Goal: Find specific page/section: Find specific page/section

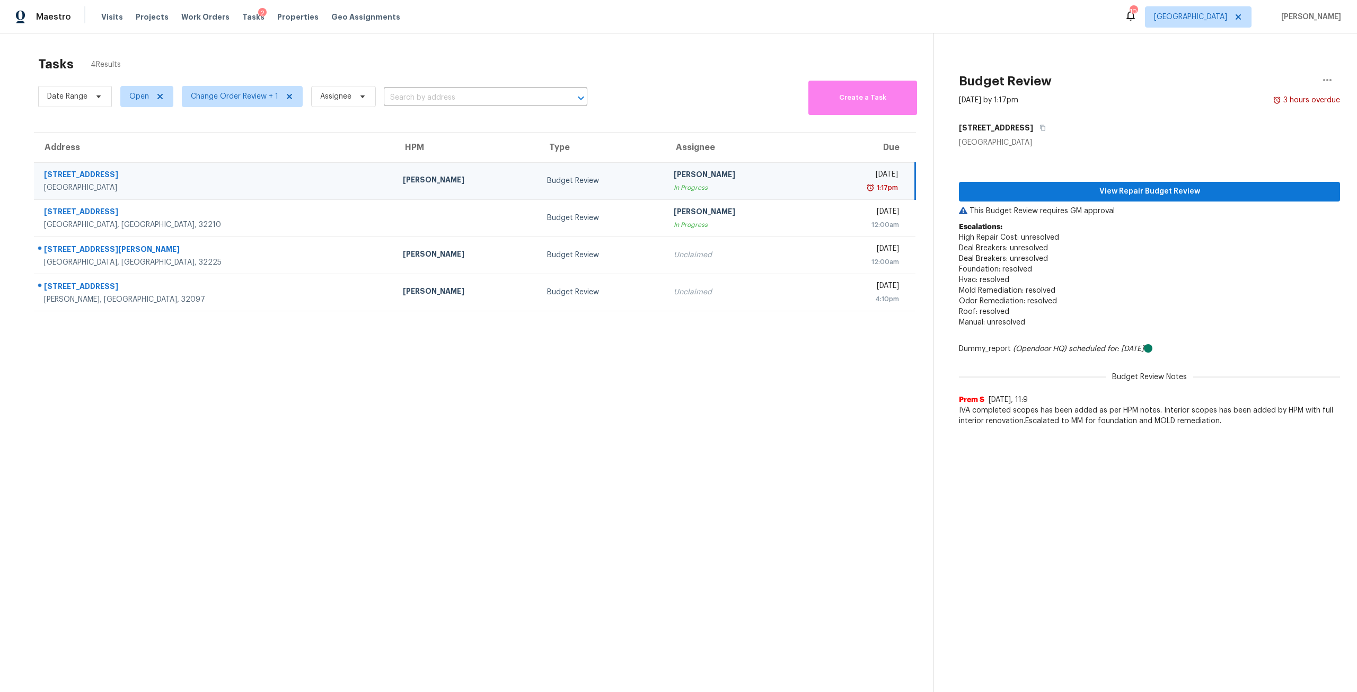
click at [274, 24] on div "Visits Projects Work Orders Tasks 2 Properties Geo Assignments" at bounding box center [257, 16] width 312 height 21
click at [282, 18] on span "Properties" at bounding box center [297, 17] width 41 height 11
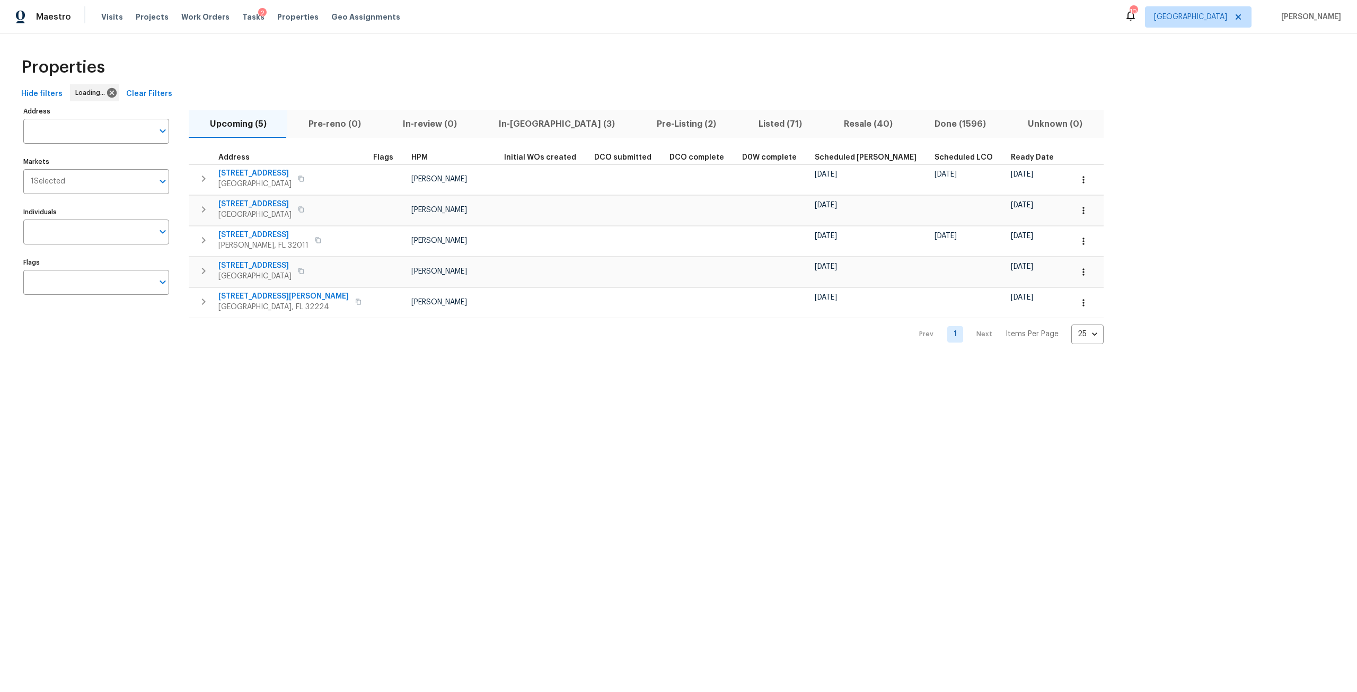
click at [117, 125] on input "text" at bounding box center [88, 131] width 130 height 25
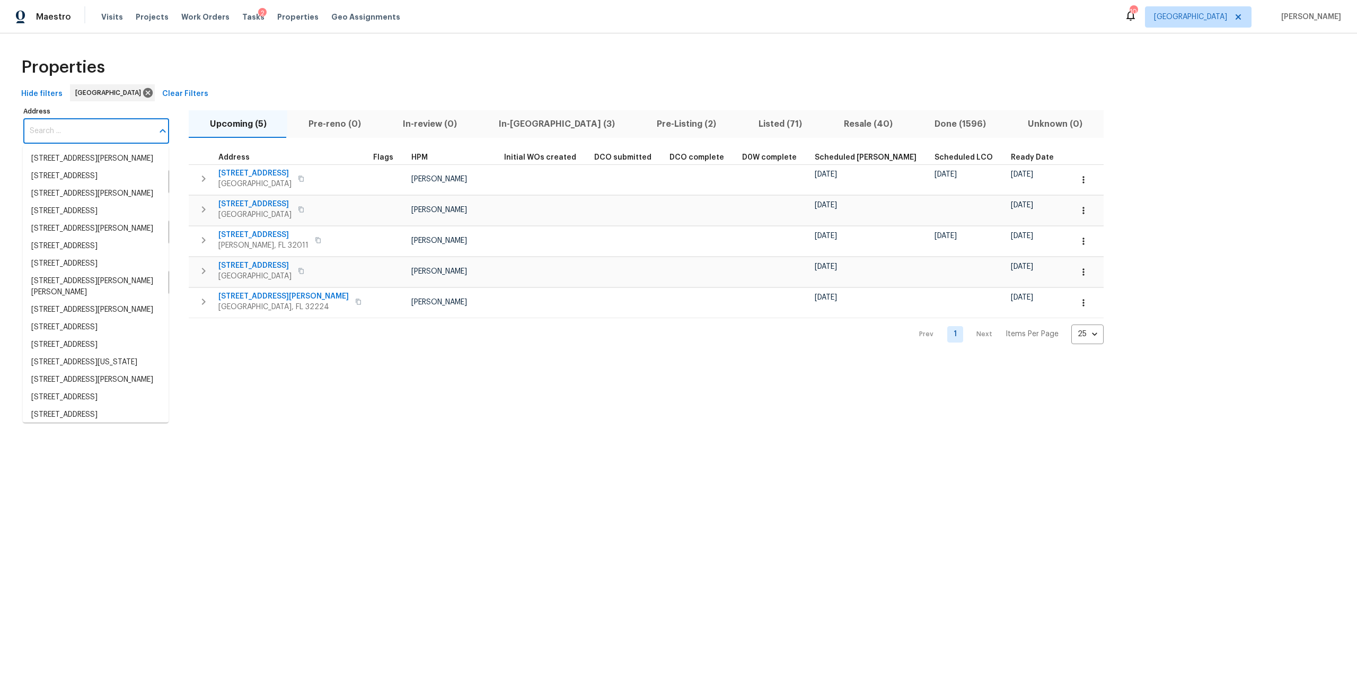
click at [117, 125] on input "Address" at bounding box center [88, 131] width 130 height 25
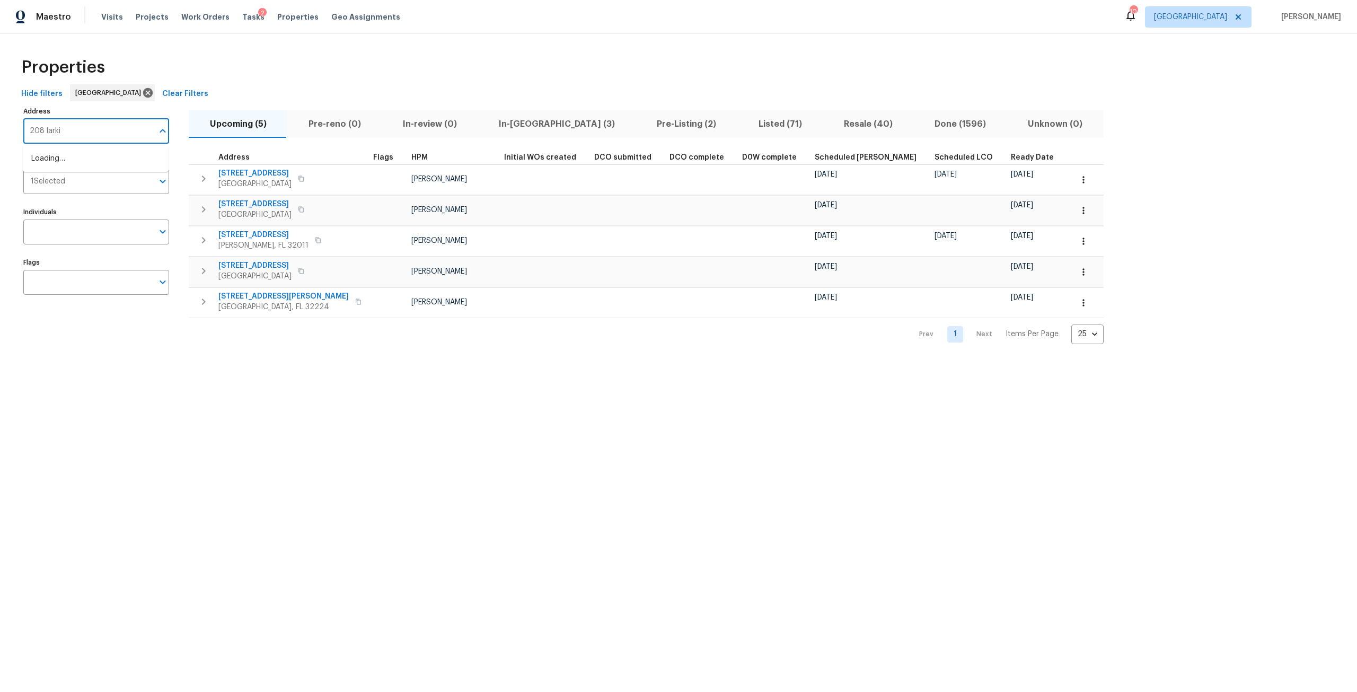
type input "208 [PERSON_NAME]"
click at [131, 154] on li "[STREET_ADDRESS][PERSON_NAME][PERSON_NAME]" at bounding box center [96, 164] width 146 height 29
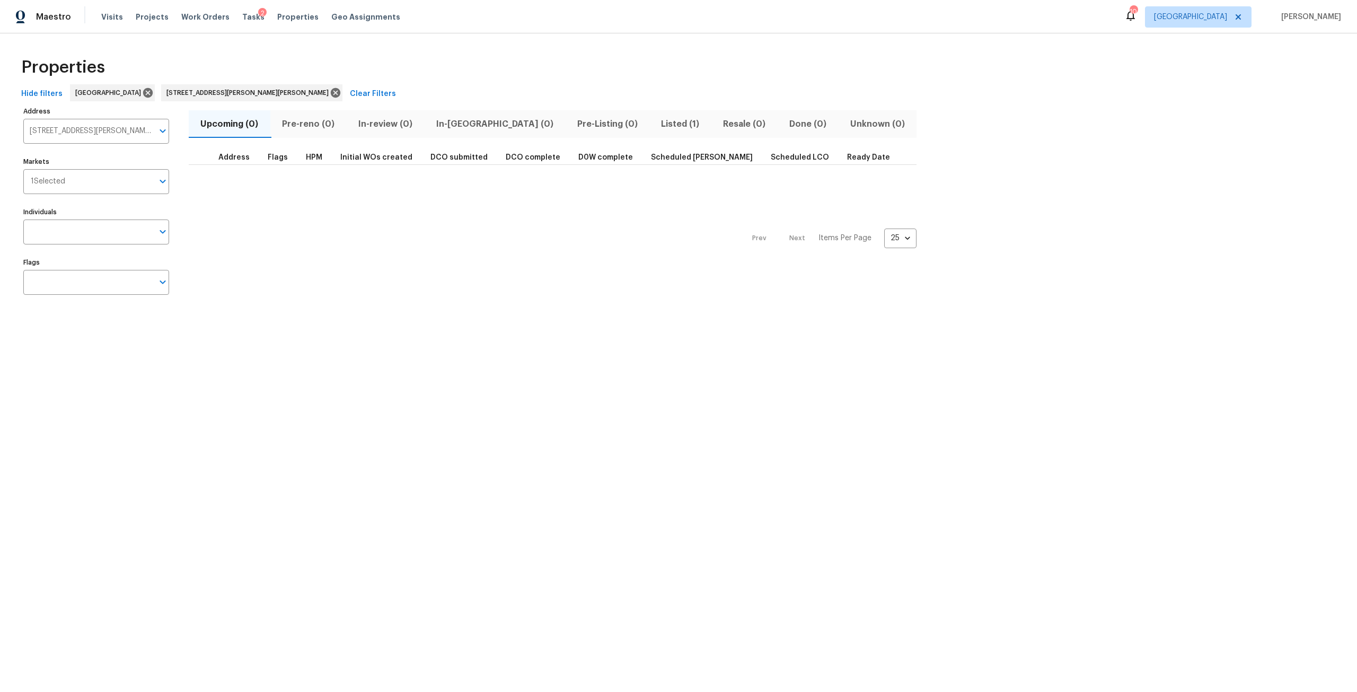
click at [656, 119] on span "Listed (1)" at bounding box center [680, 124] width 49 height 15
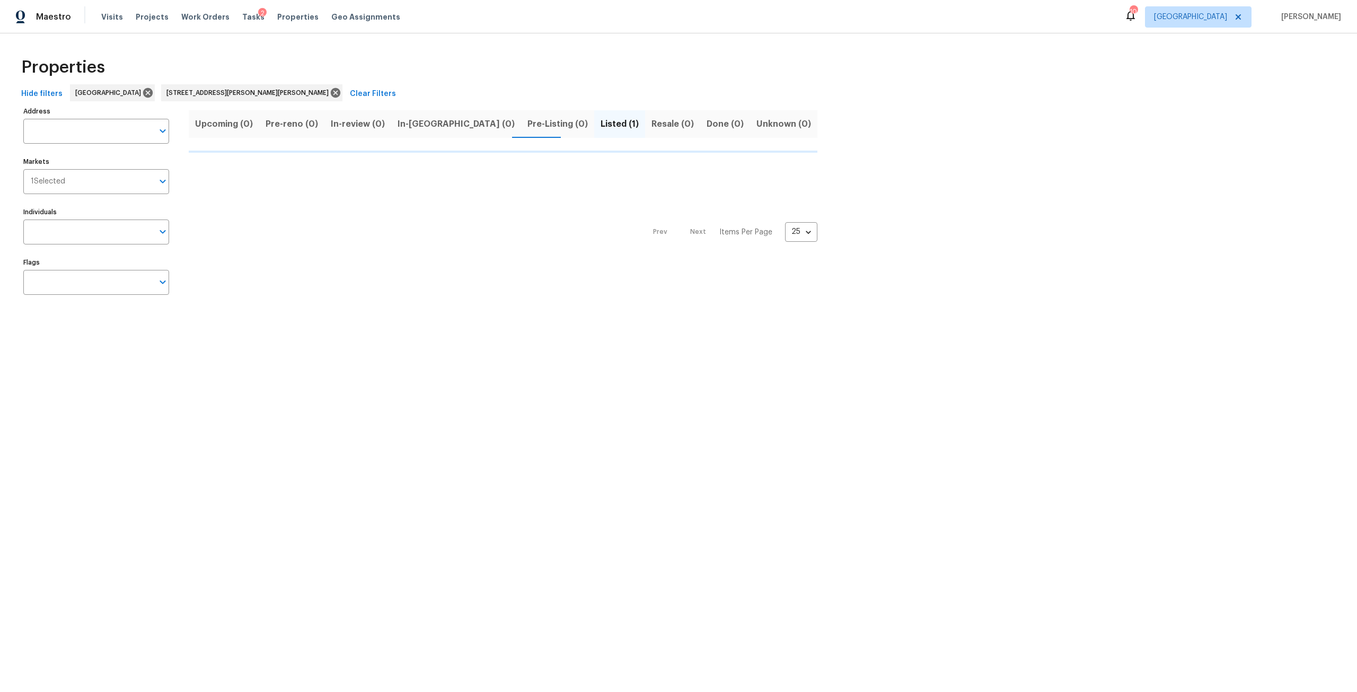
type input "[STREET_ADDRESS][PERSON_NAME][PERSON_NAME]"
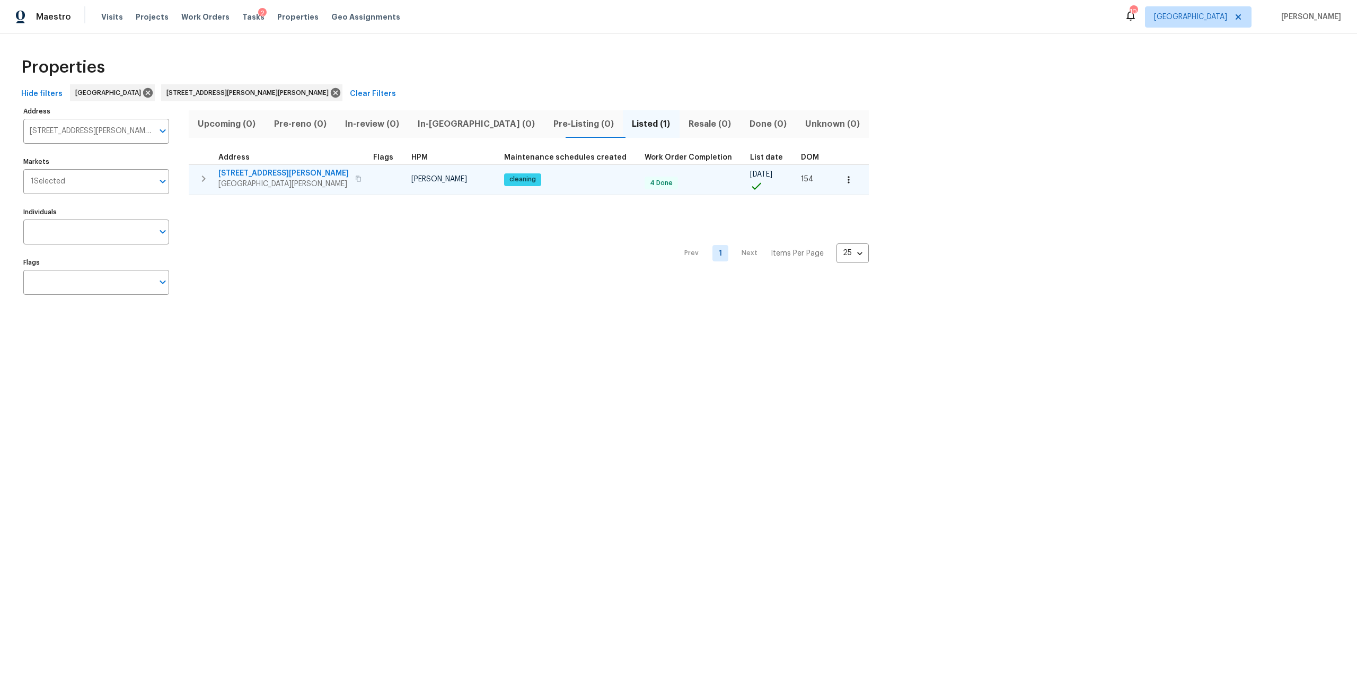
click at [274, 173] on span "[STREET_ADDRESS][PERSON_NAME]" at bounding box center [283, 173] width 130 height 11
click at [837, 173] on button "button" at bounding box center [848, 179] width 23 height 23
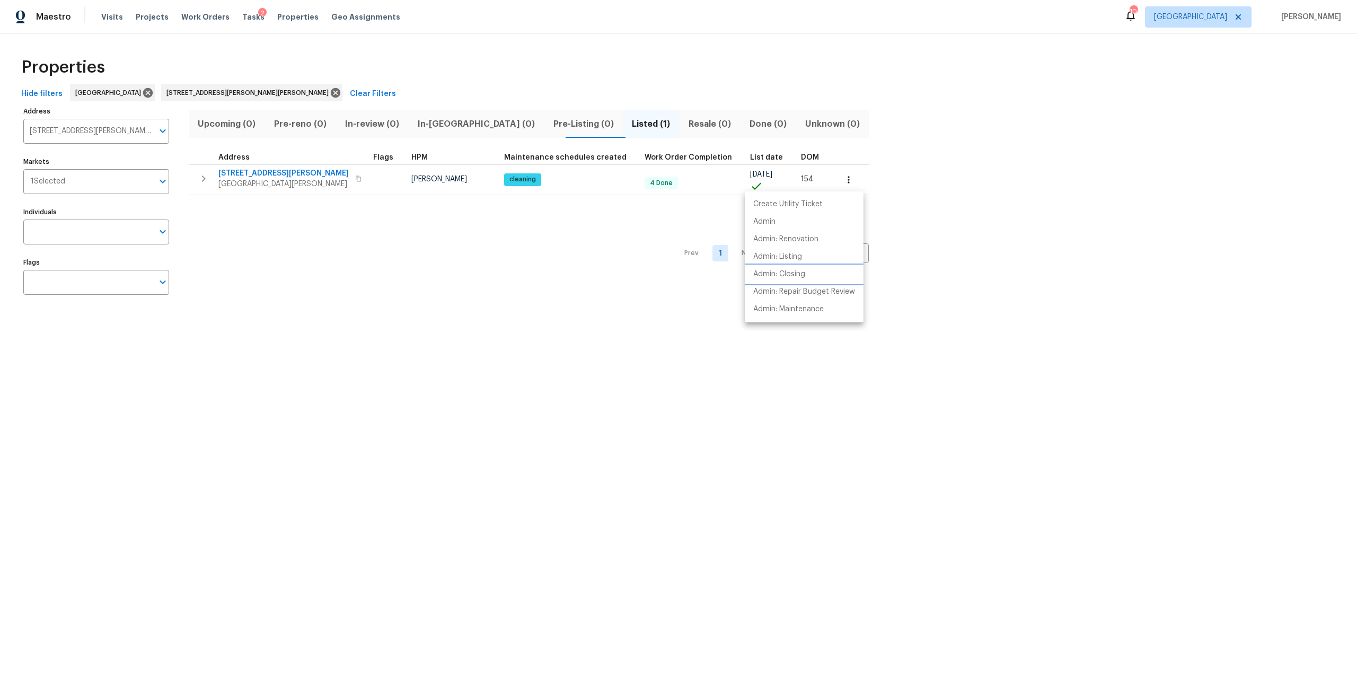
click at [805, 271] on p "Admin: Closing" at bounding box center [779, 274] width 52 height 11
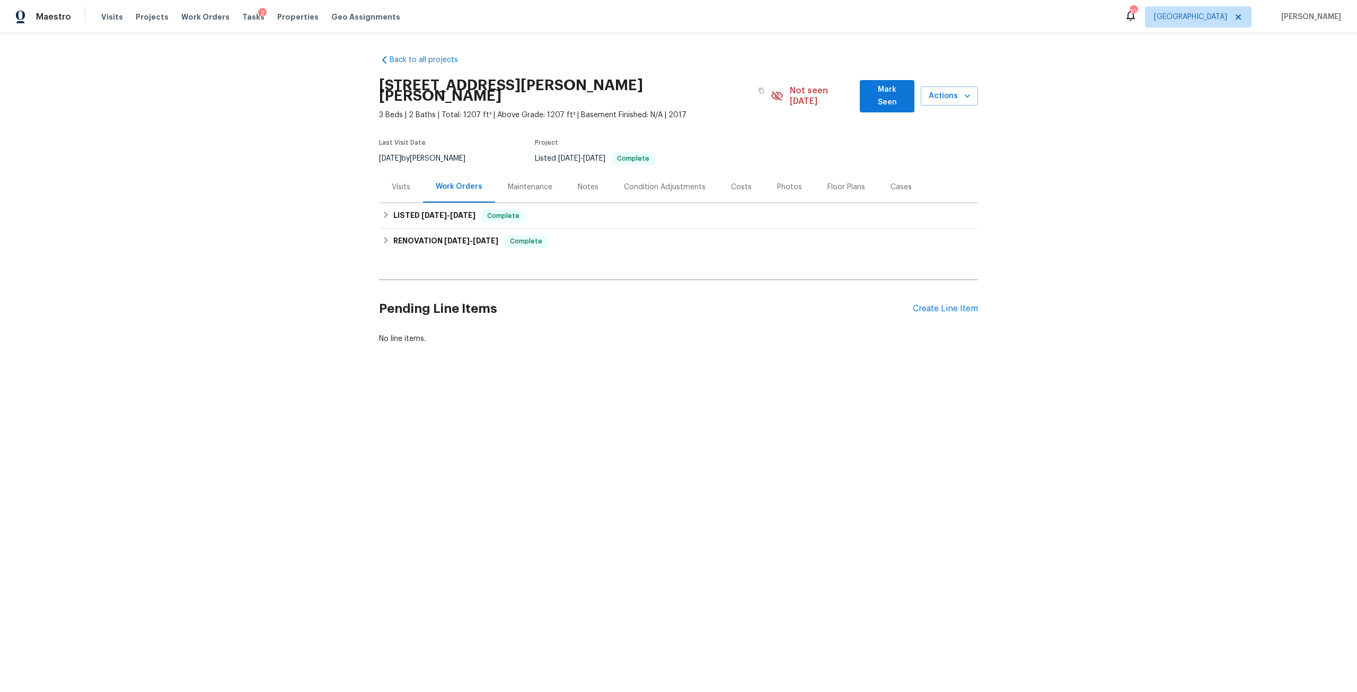
click at [788, 182] on div "Photos" at bounding box center [789, 187] width 25 height 11
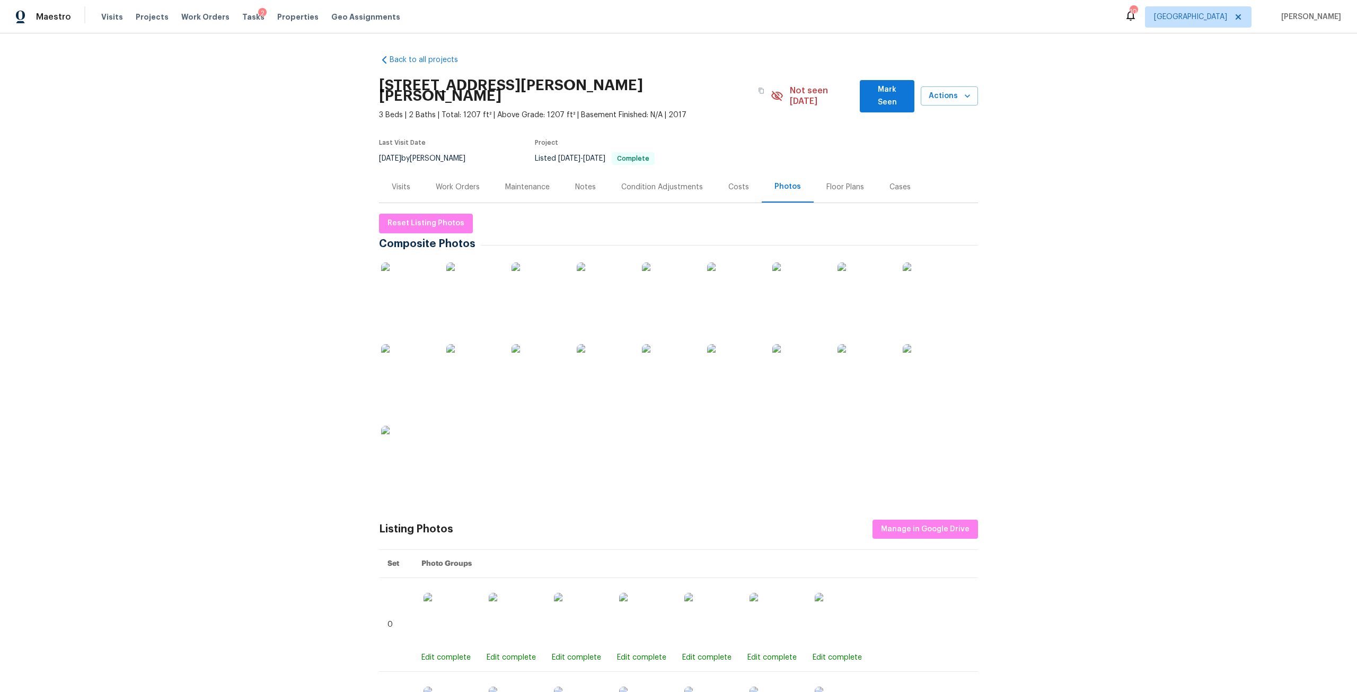
click at [394, 435] on img at bounding box center [407, 452] width 53 height 53
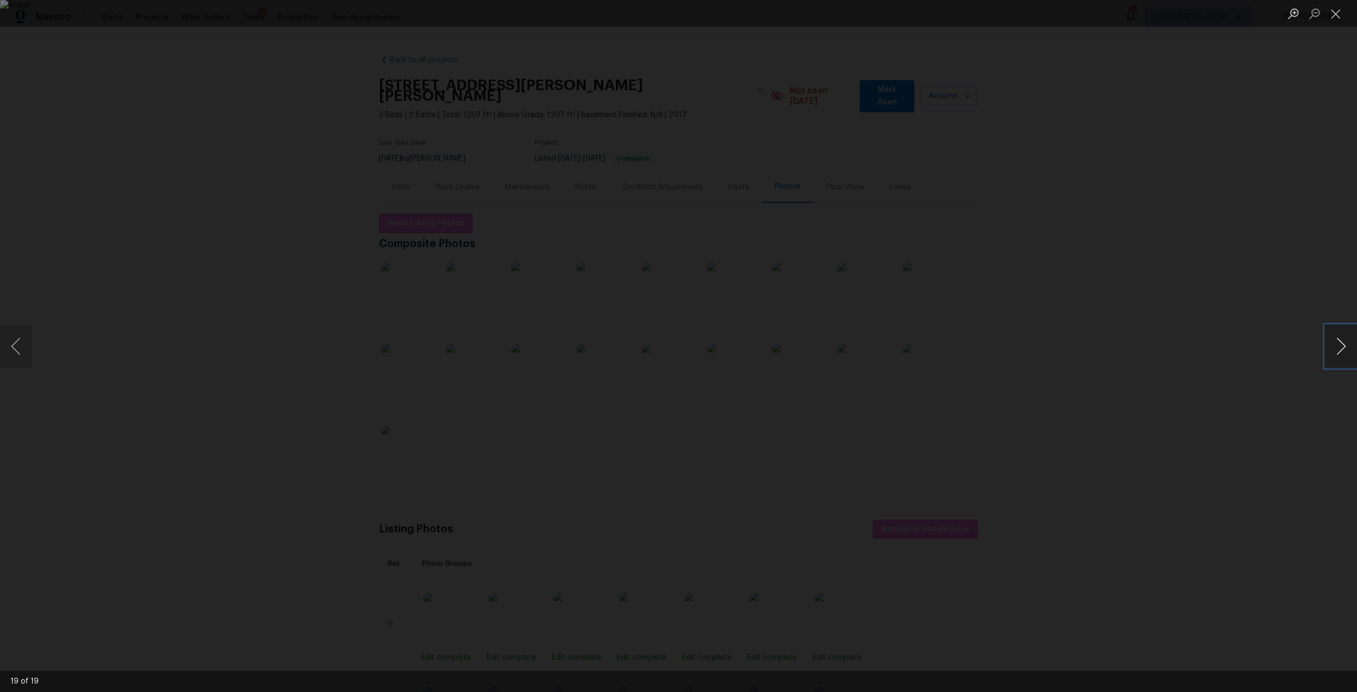
click at [1340, 339] on button "Next image" at bounding box center [1341, 346] width 32 height 42
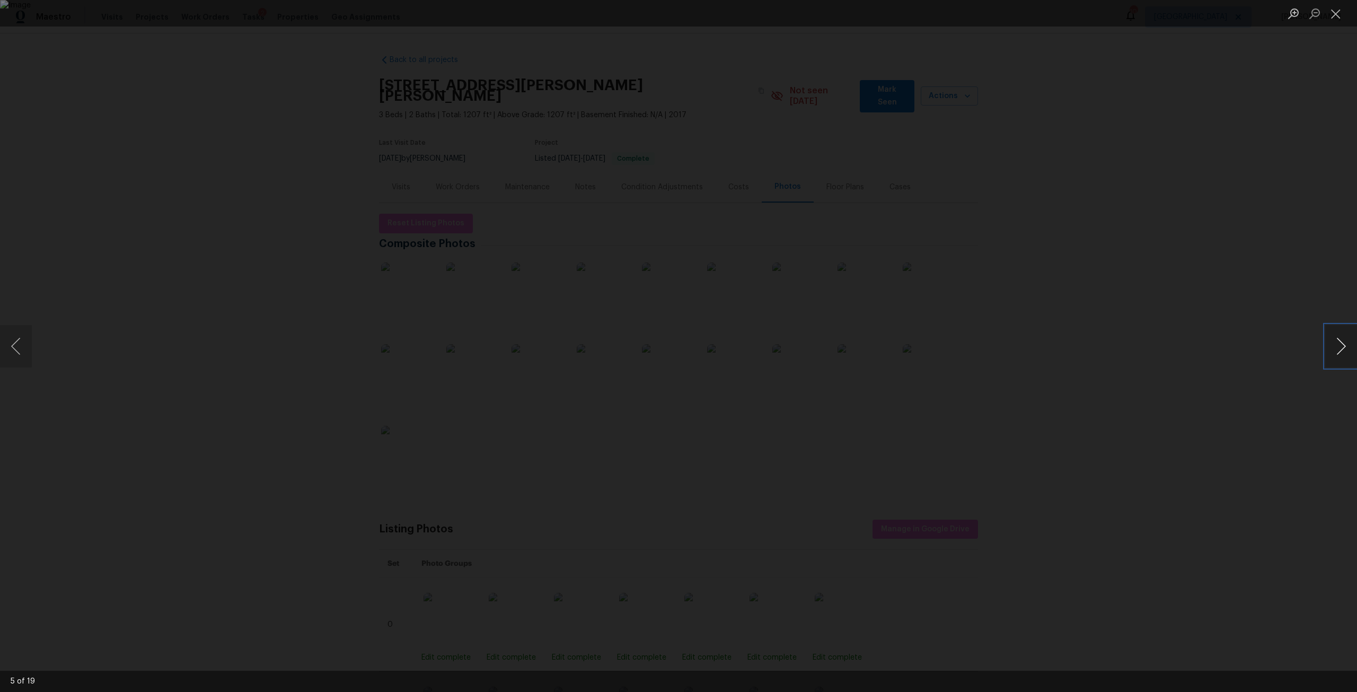
click at [1340, 339] on button "Next image" at bounding box center [1341, 346] width 32 height 42
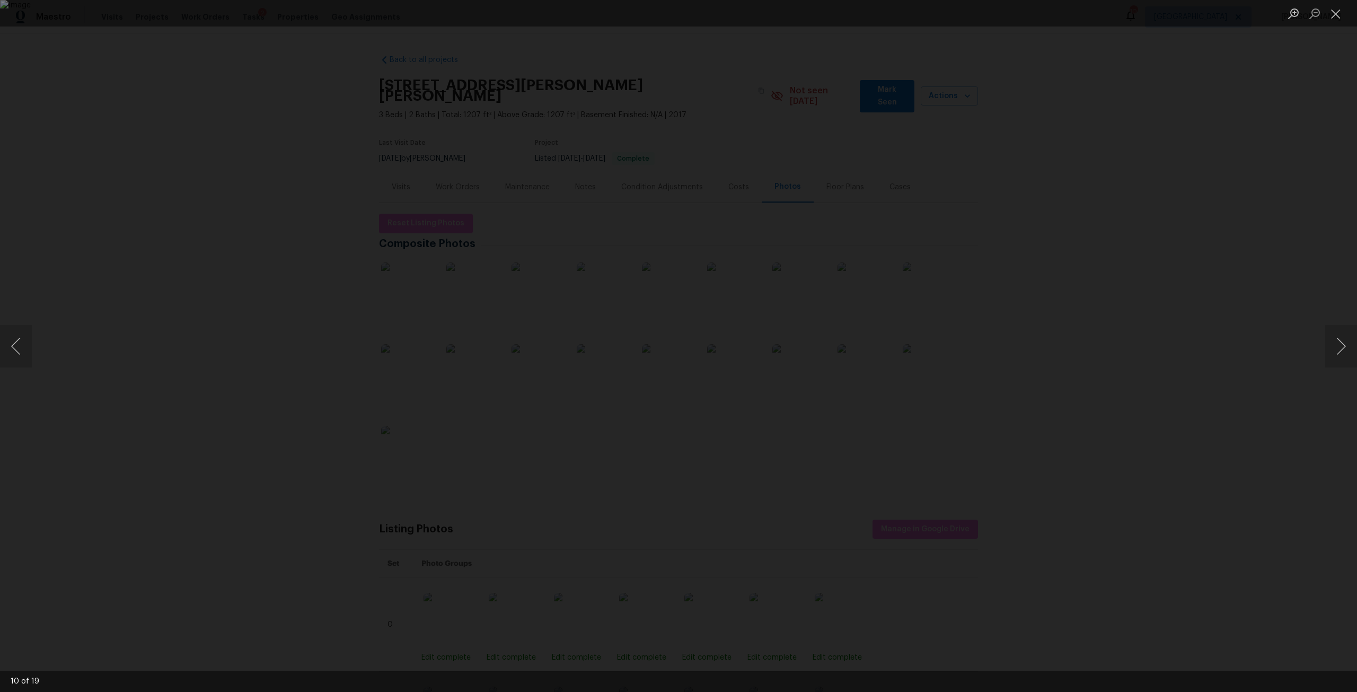
click at [1140, 337] on div "Lightbox" at bounding box center [678, 346] width 1357 height 692
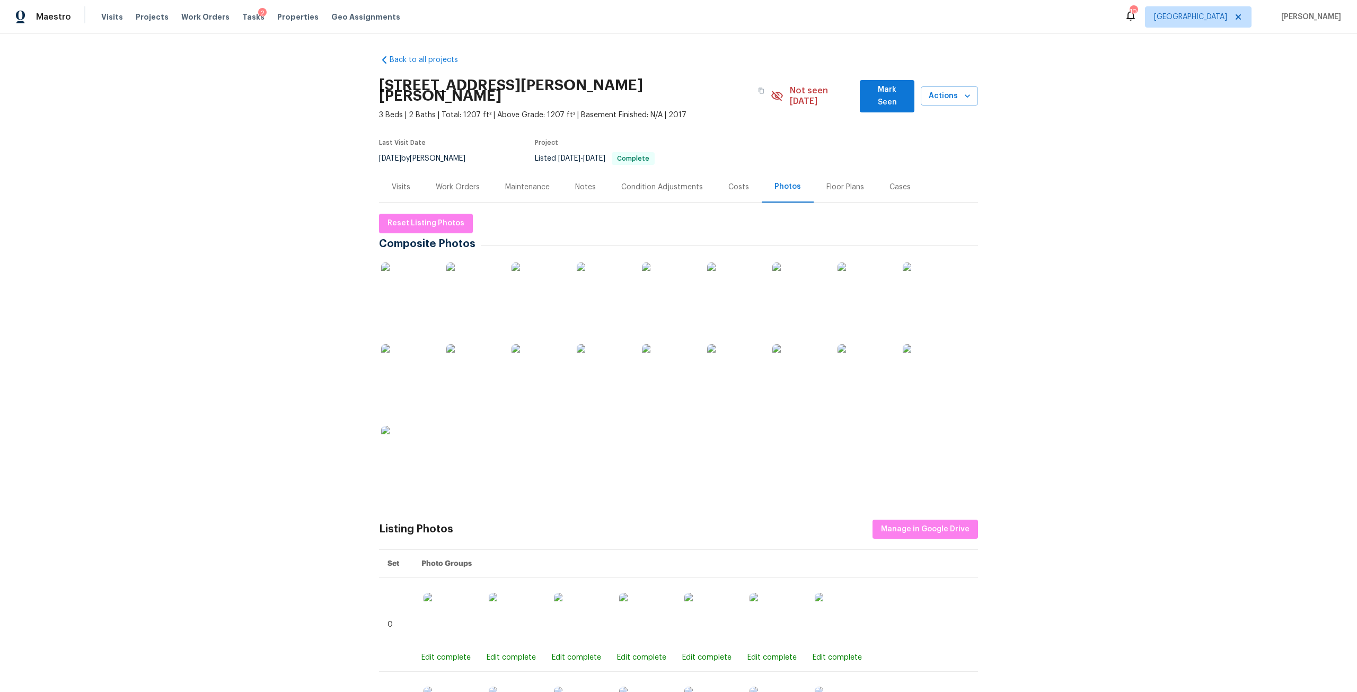
click at [836, 185] on div "Floor Plans" at bounding box center [845, 186] width 63 height 31
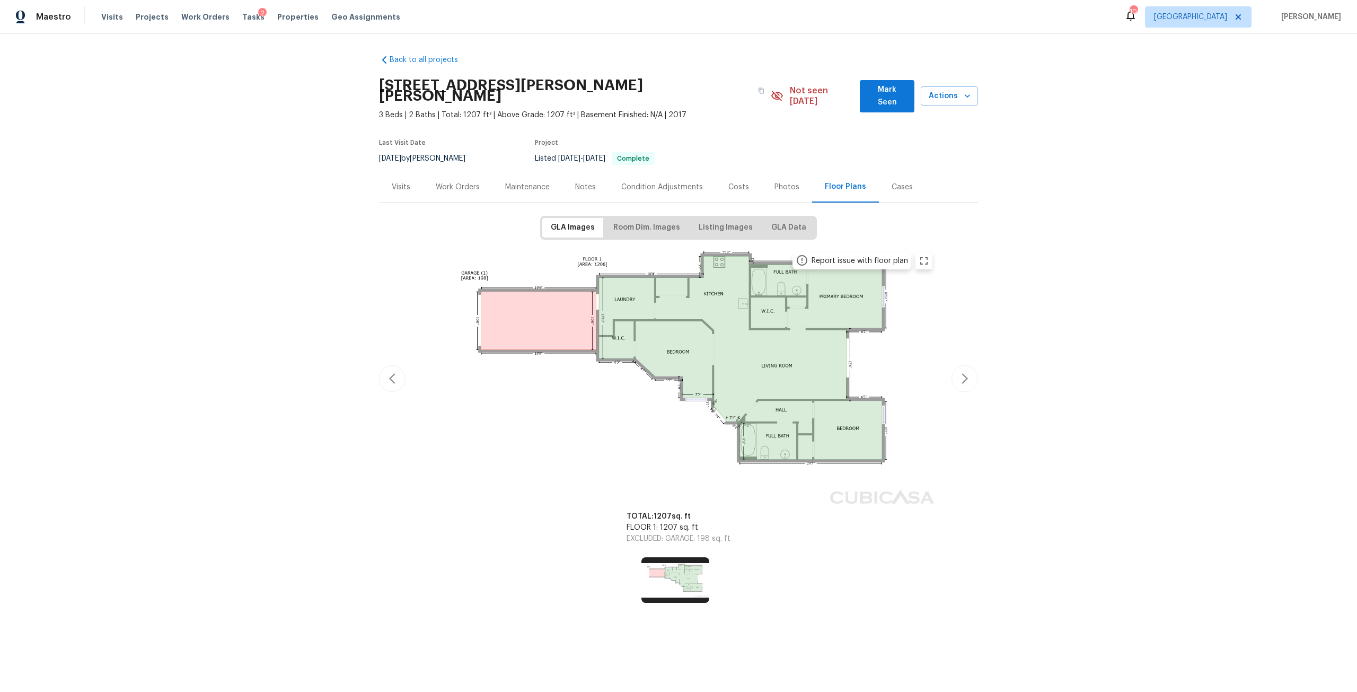
click at [464, 171] on div "Work Orders" at bounding box center [457, 186] width 69 height 31
